Goal: Check status: Check status

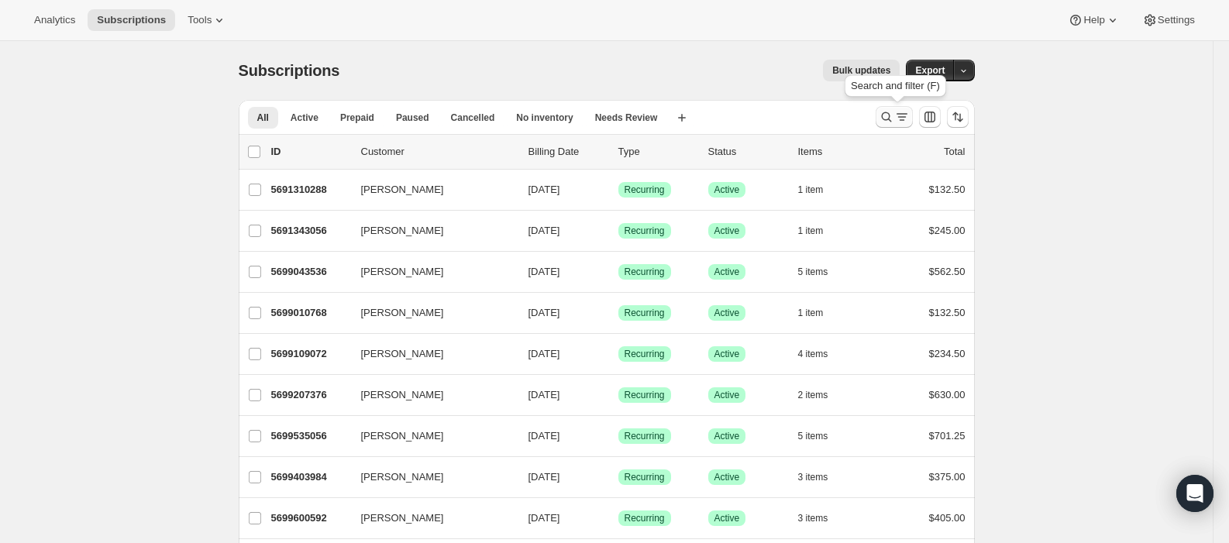
click at [895, 111] on icon "Search and filter results" at bounding box center [887, 117] width 16 height 16
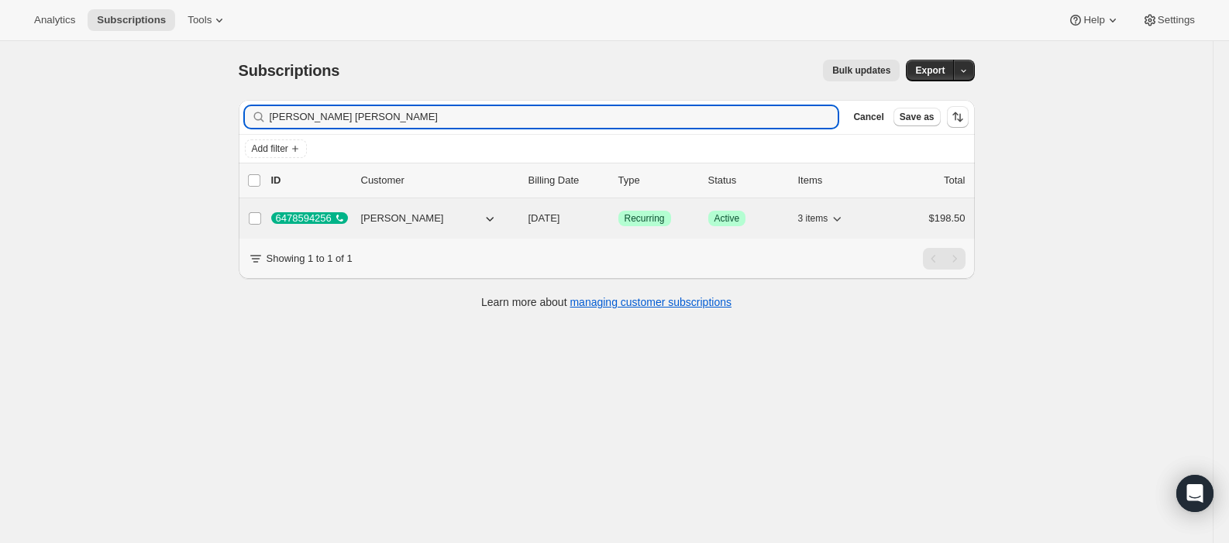
type input "[PERSON_NAME] [PERSON_NAME]"
click at [560, 216] on span "[DATE]" at bounding box center [545, 218] width 32 height 12
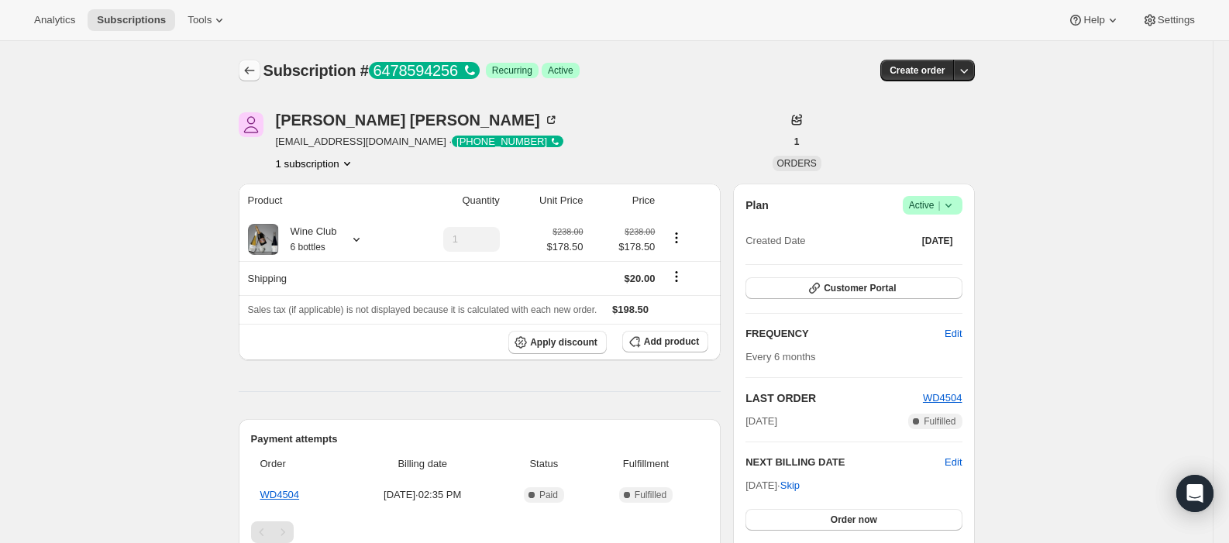
click at [250, 69] on icon "Subscriptions" at bounding box center [249, 71] width 10 height 8
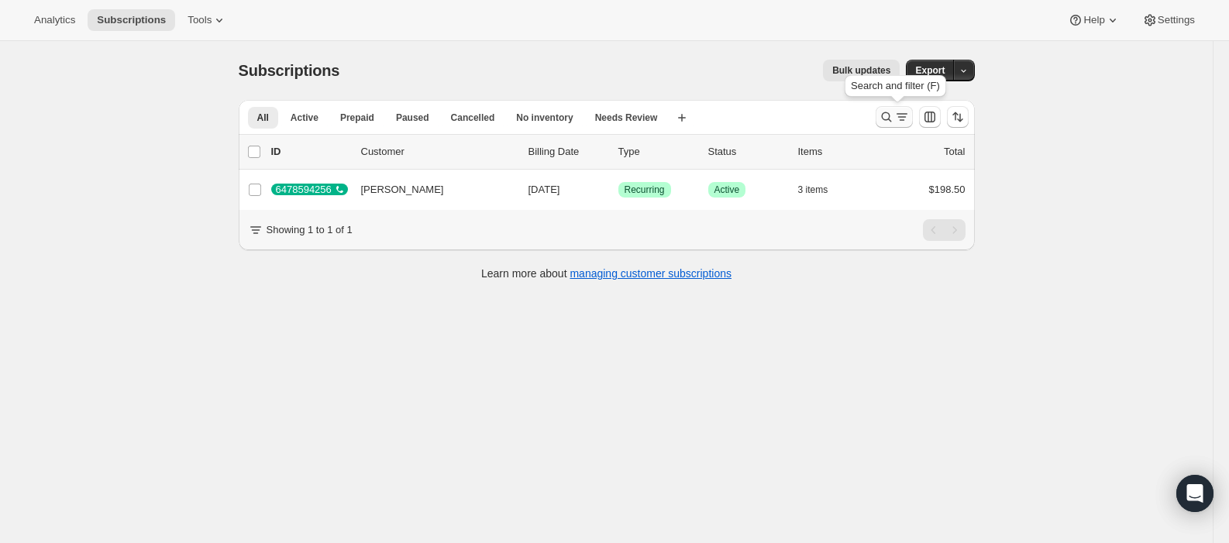
click at [884, 116] on icon "Search and filter results" at bounding box center [887, 117] width 16 height 16
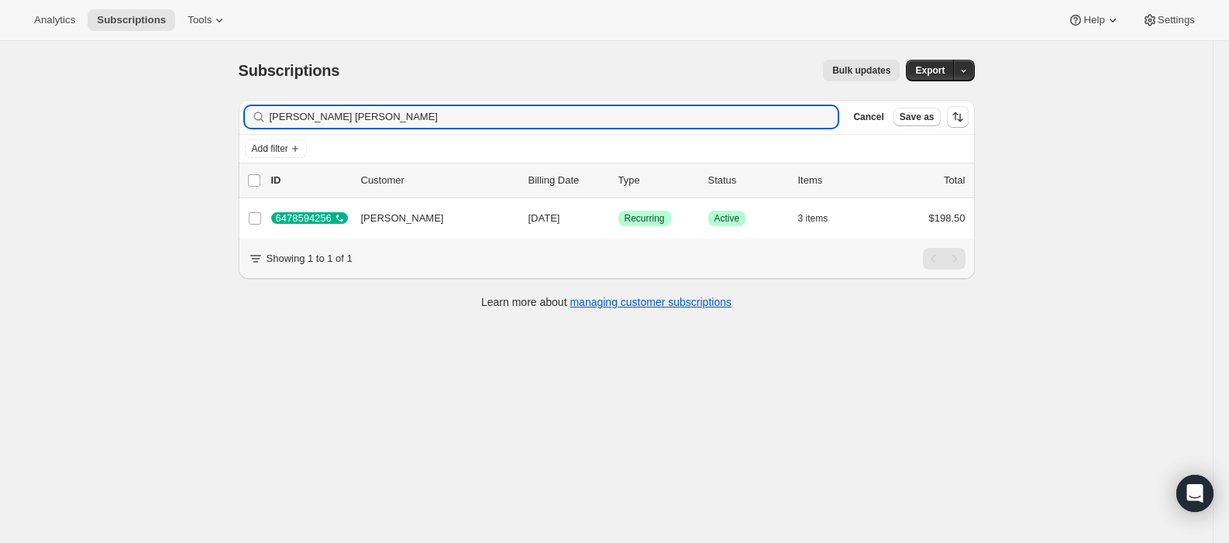
drag, startPoint x: 314, startPoint y: 117, endPoint x: 129, endPoint y: 116, distance: 184.5
click at [134, 117] on div "Subscriptions. This page is ready Subscriptions Bulk updates More actions Bulk …" at bounding box center [606, 312] width 1213 height 543
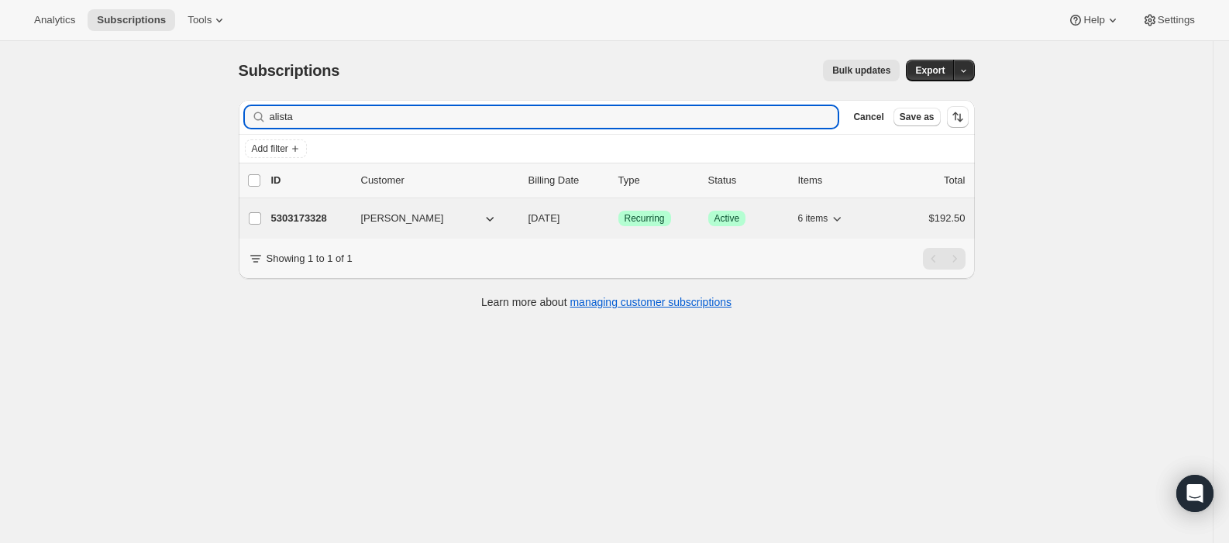
type input "alista"
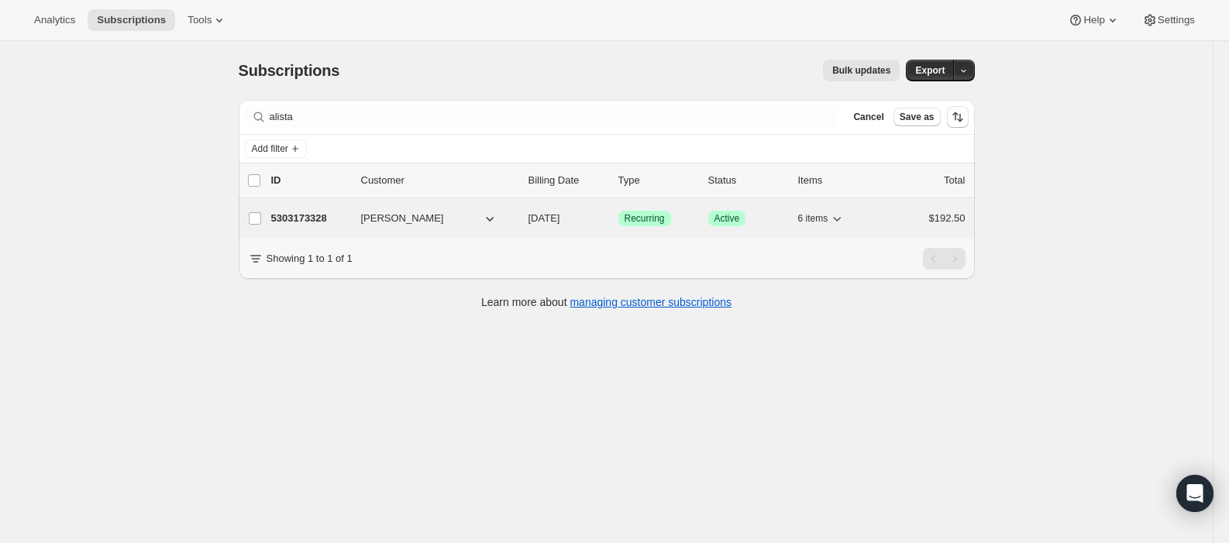
click at [554, 219] on span "[DATE]" at bounding box center [545, 218] width 32 height 12
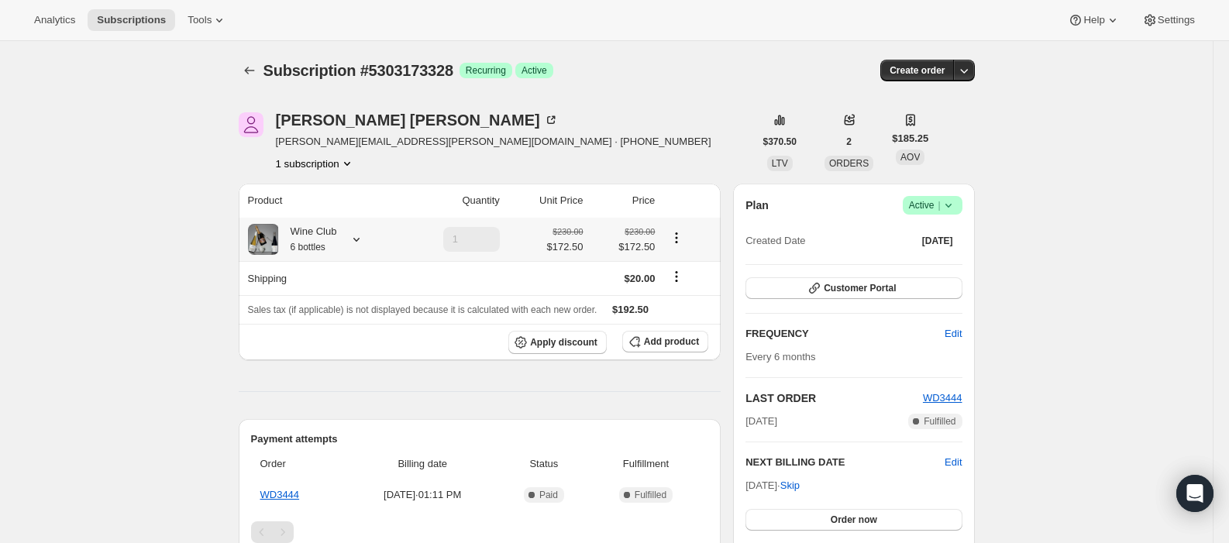
click at [364, 235] on icon at bounding box center [357, 240] width 16 height 16
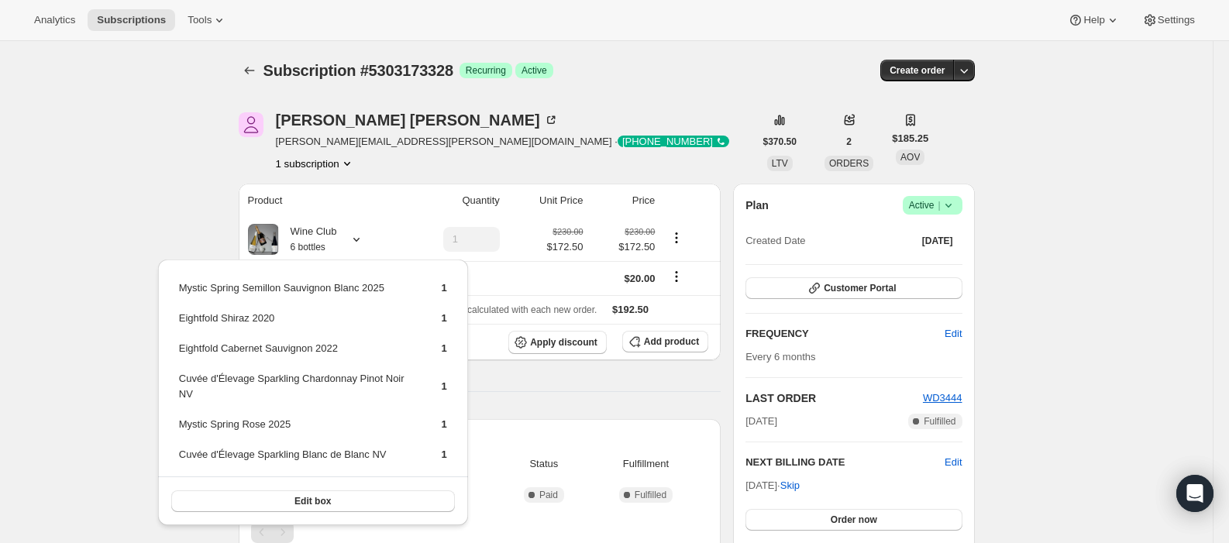
click at [652, 26] on div "Analytics Subscriptions Tools Help Settings" at bounding box center [614, 20] width 1229 height 41
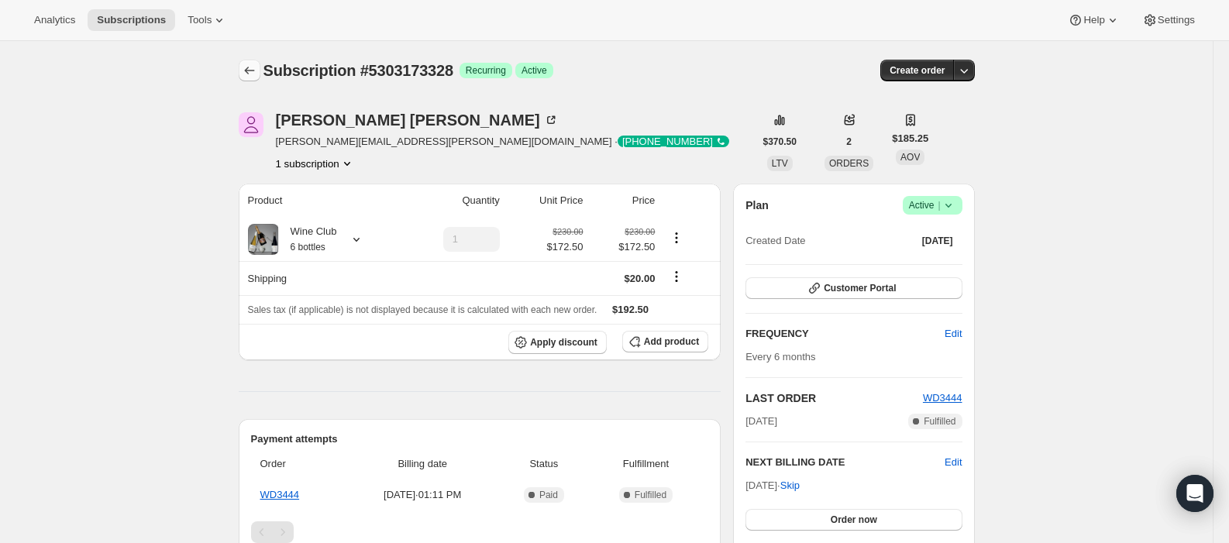
click at [253, 72] on icon "Subscriptions" at bounding box center [250, 71] width 16 height 16
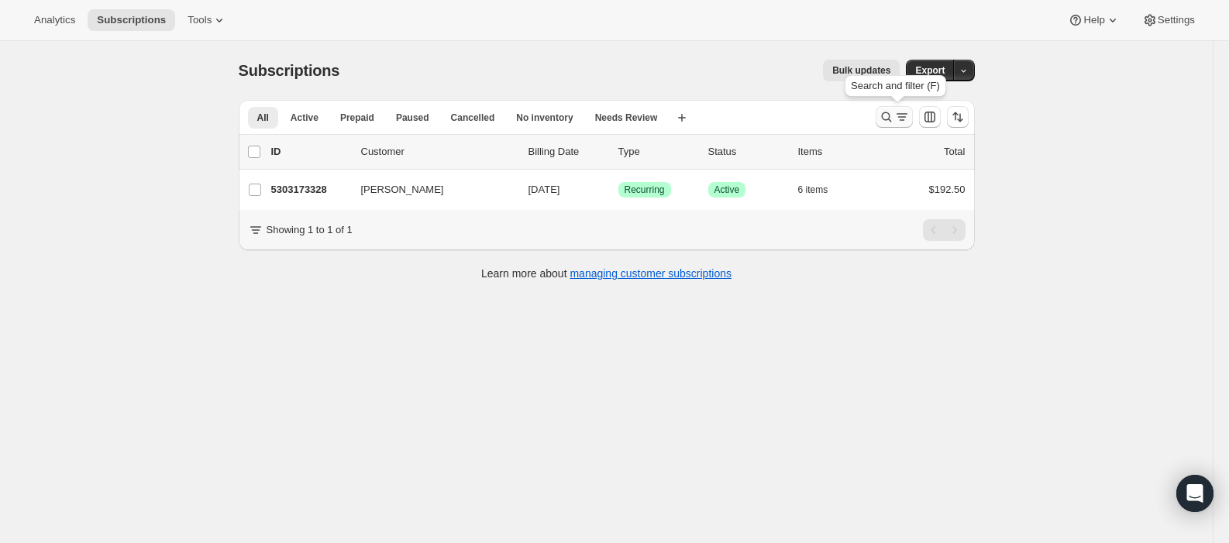
click at [888, 118] on icon "Search and filter results" at bounding box center [887, 117] width 16 height 16
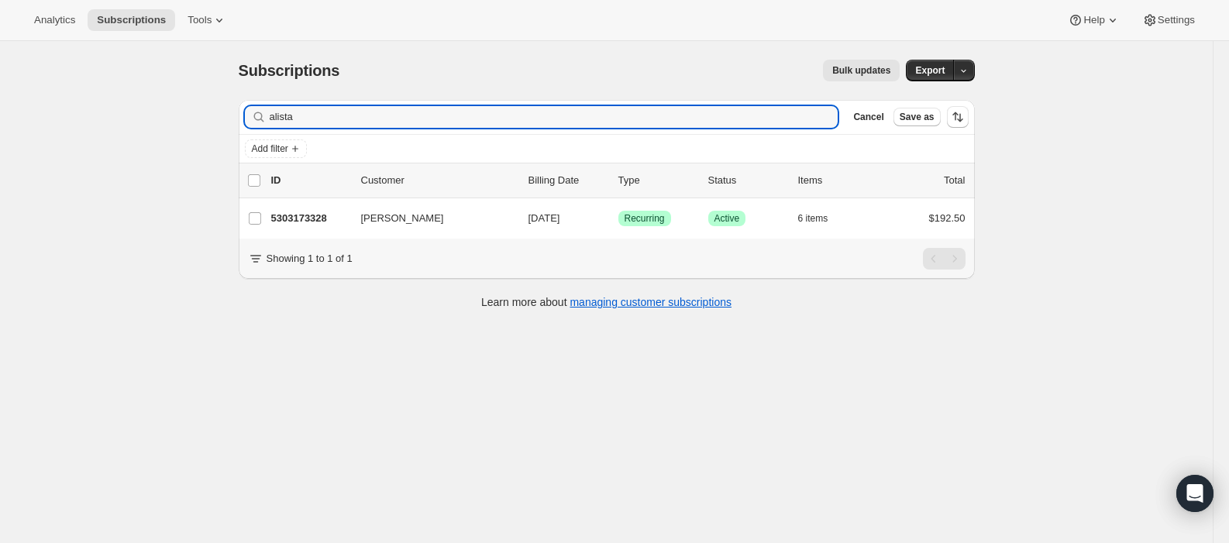
drag, startPoint x: 329, startPoint y: 118, endPoint x: 109, endPoint y: 108, distance: 221.2
click at [136, 116] on div "Subscriptions. This page is ready Subscriptions Bulk updates More actions Bulk …" at bounding box center [606, 312] width 1213 height 543
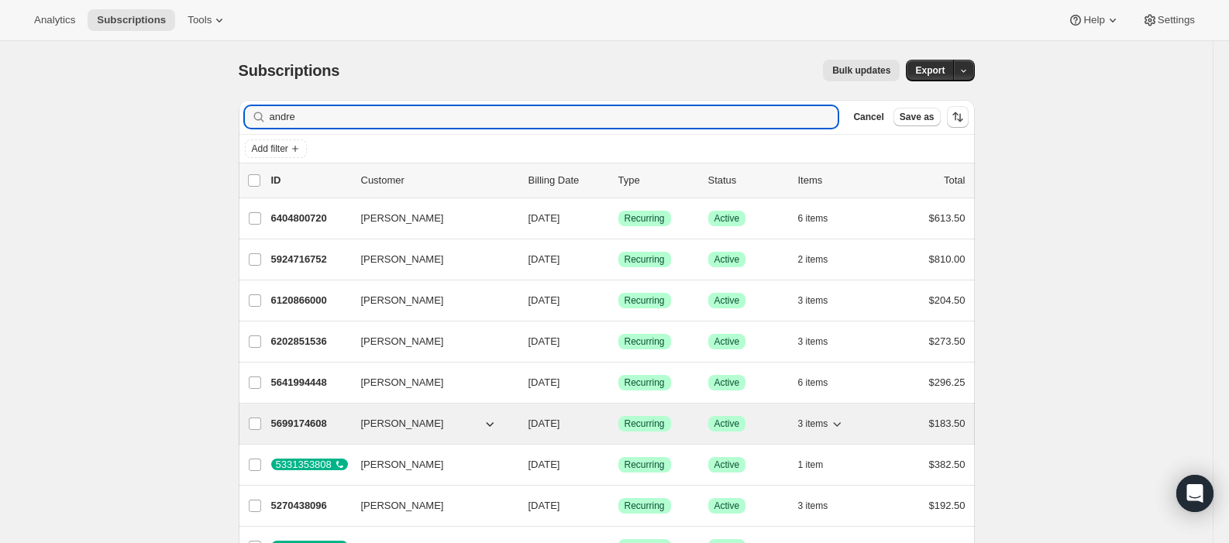
type input "andre"
click at [498, 426] on icon "button" at bounding box center [490, 424] width 16 height 16
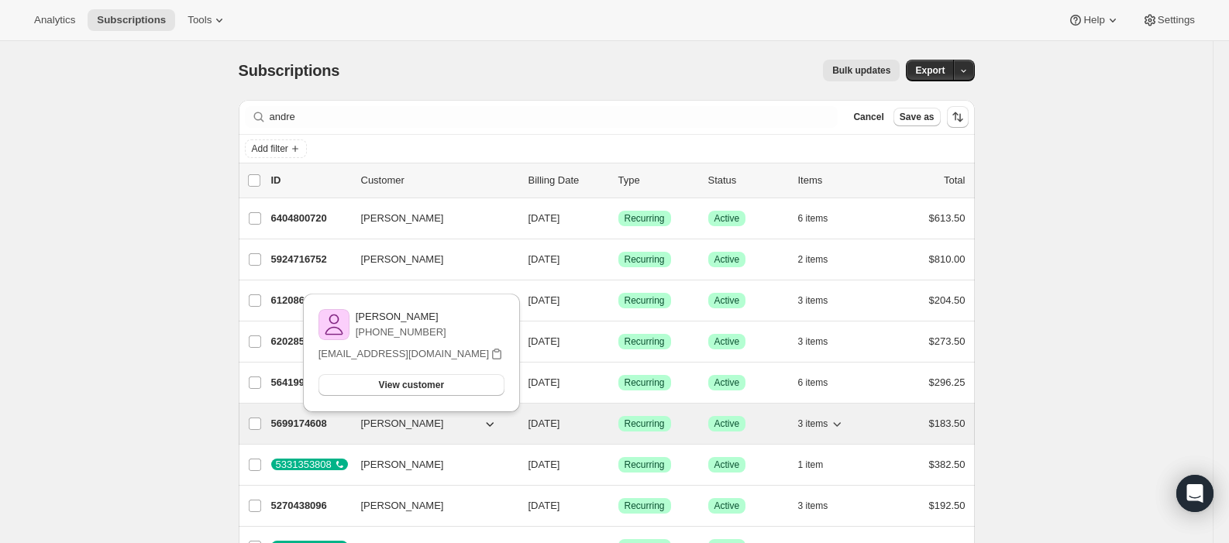
click at [547, 422] on span "[DATE]" at bounding box center [545, 424] width 32 height 12
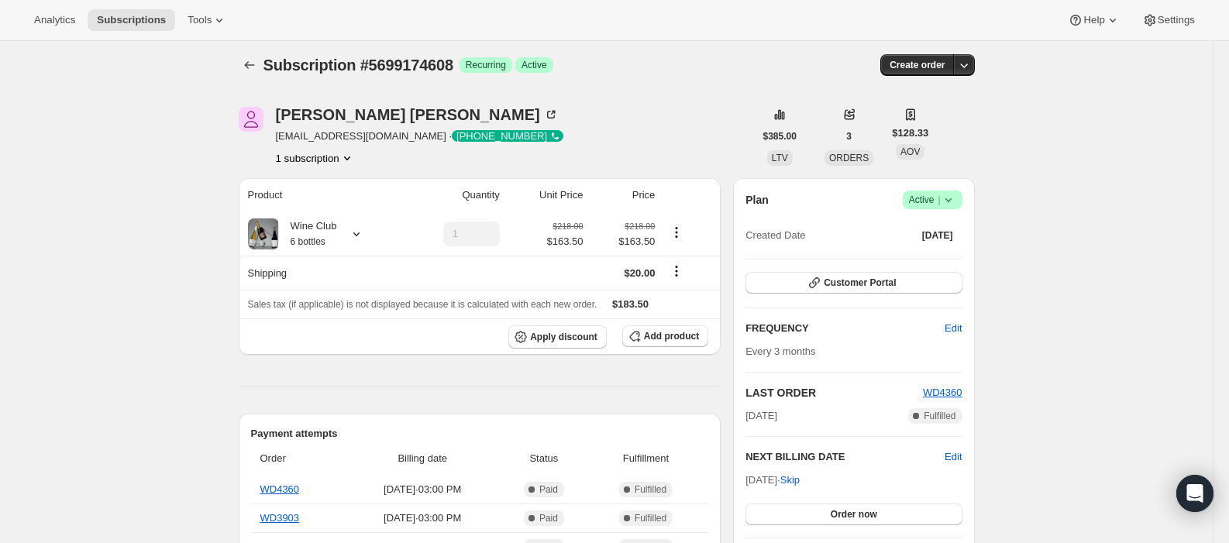
scroll to position [6, 0]
click at [364, 236] on icon at bounding box center [357, 234] width 16 height 16
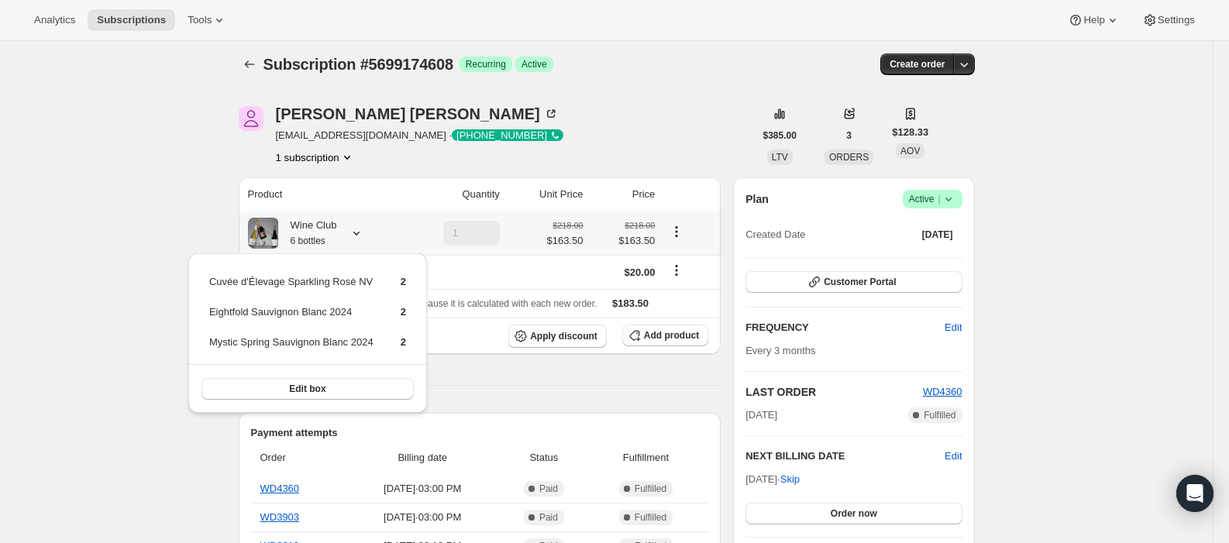
click at [191, 253] on div "Cuvée d'Élevage Sparkling Rosé NV 2 Eightfold Sauvignon Blanc 2024 2 Mystic Spr…" at bounding box center [307, 333] width 239 height 160
click at [253, 63] on icon "Subscriptions" at bounding box center [250, 65] width 16 height 16
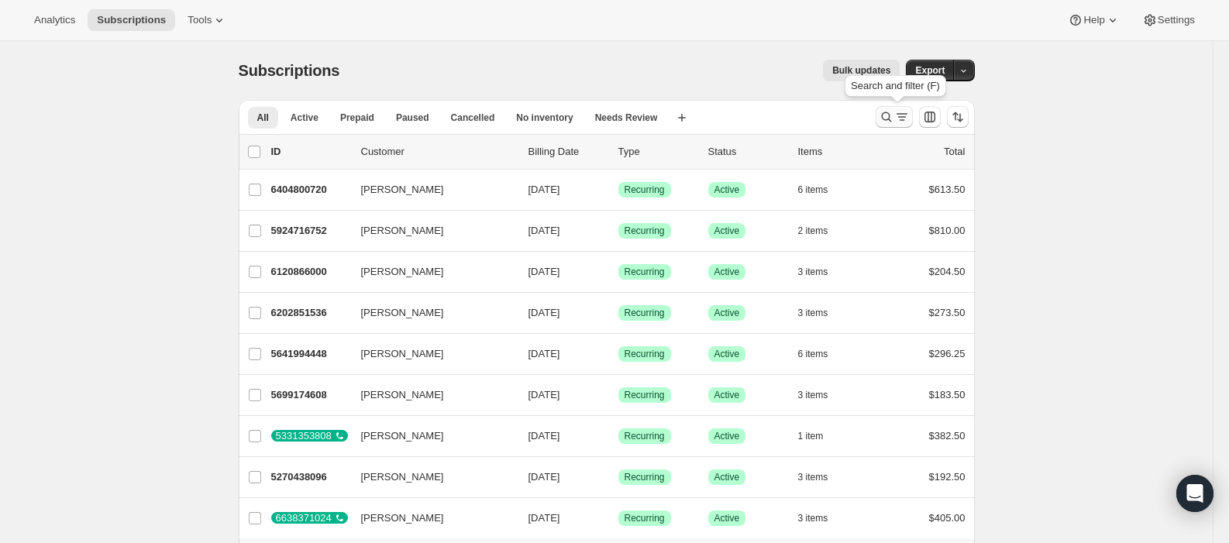
click at [888, 112] on icon "Search and filter results" at bounding box center [887, 117] width 16 height 16
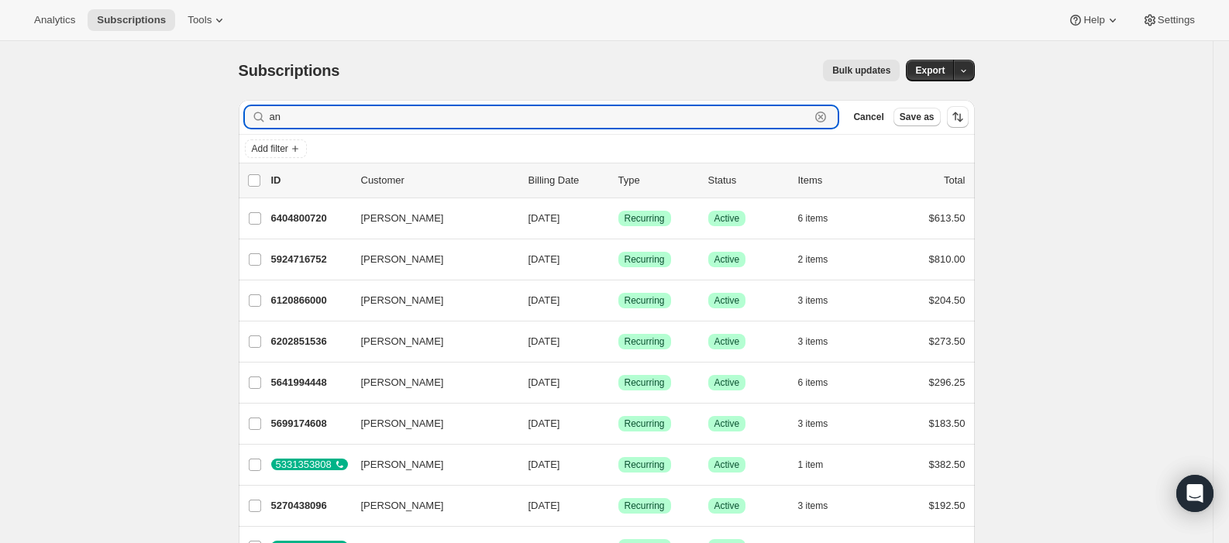
type input "a"
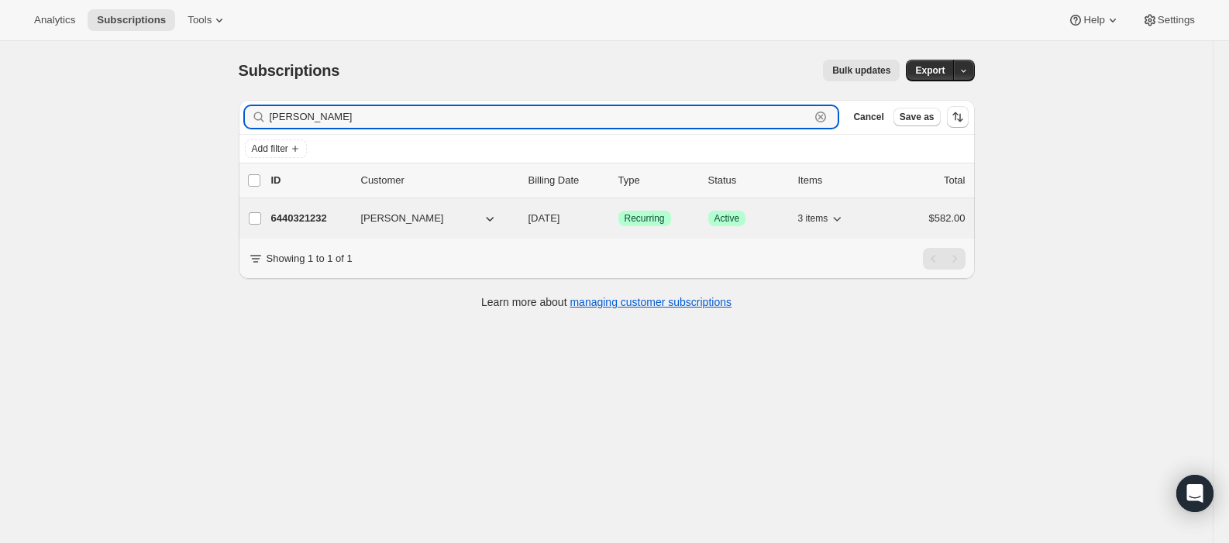
type input "[PERSON_NAME]"
click at [560, 214] on span "[DATE]" at bounding box center [545, 218] width 32 height 12
